Goal: Ask a question

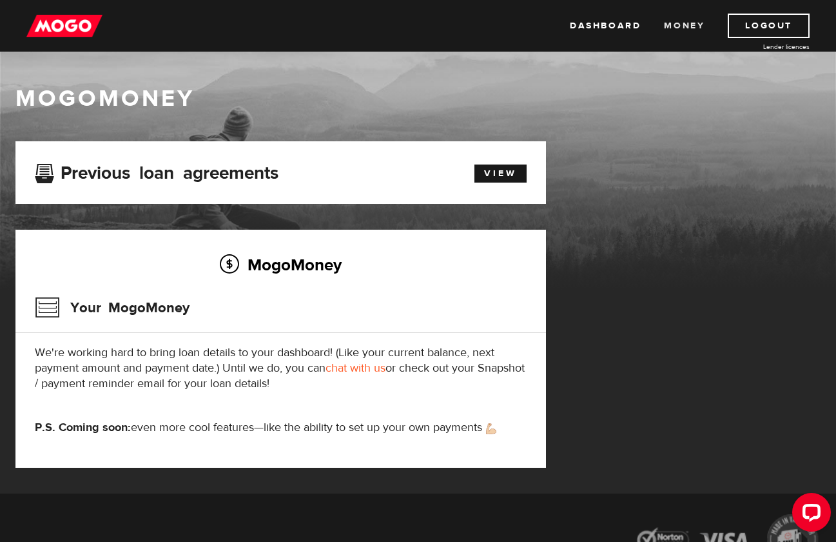
click at [684, 29] on link "Money" at bounding box center [684, 26] width 41 height 24
click at [608, 29] on link "Dashboard" at bounding box center [605, 26] width 71 height 24
click at [627, 26] on link "Dashboard" at bounding box center [605, 26] width 71 height 24
click at [501, 173] on link "View" at bounding box center [500, 173] width 52 height 18
click at [587, 23] on link "Dashboard" at bounding box center [605, 26] width 71 height 24
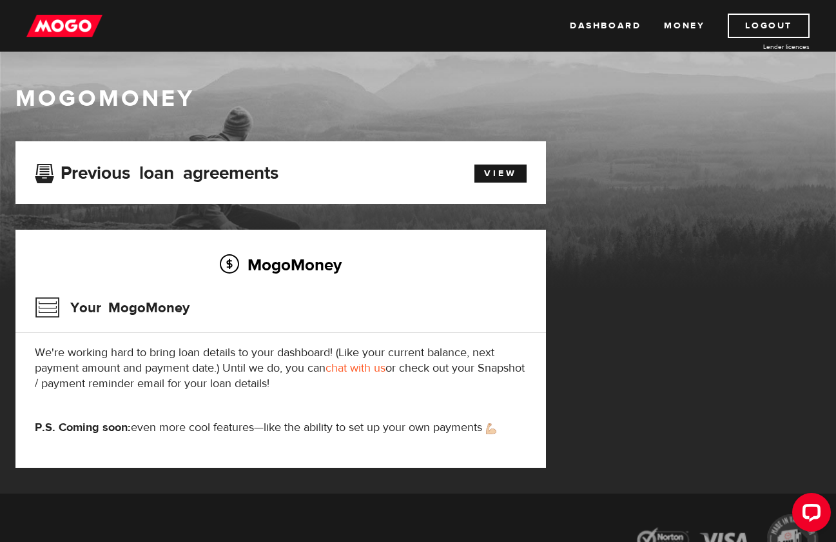
click at [360, 369] on link "chat with us" at bounding box center [356, 367] width 60 height 15
click at [772, 30] on link "Logout" at bounding box center [769, 26] width 82 height 24
